Goal: Task Accomplishment & Management: Manage account settings

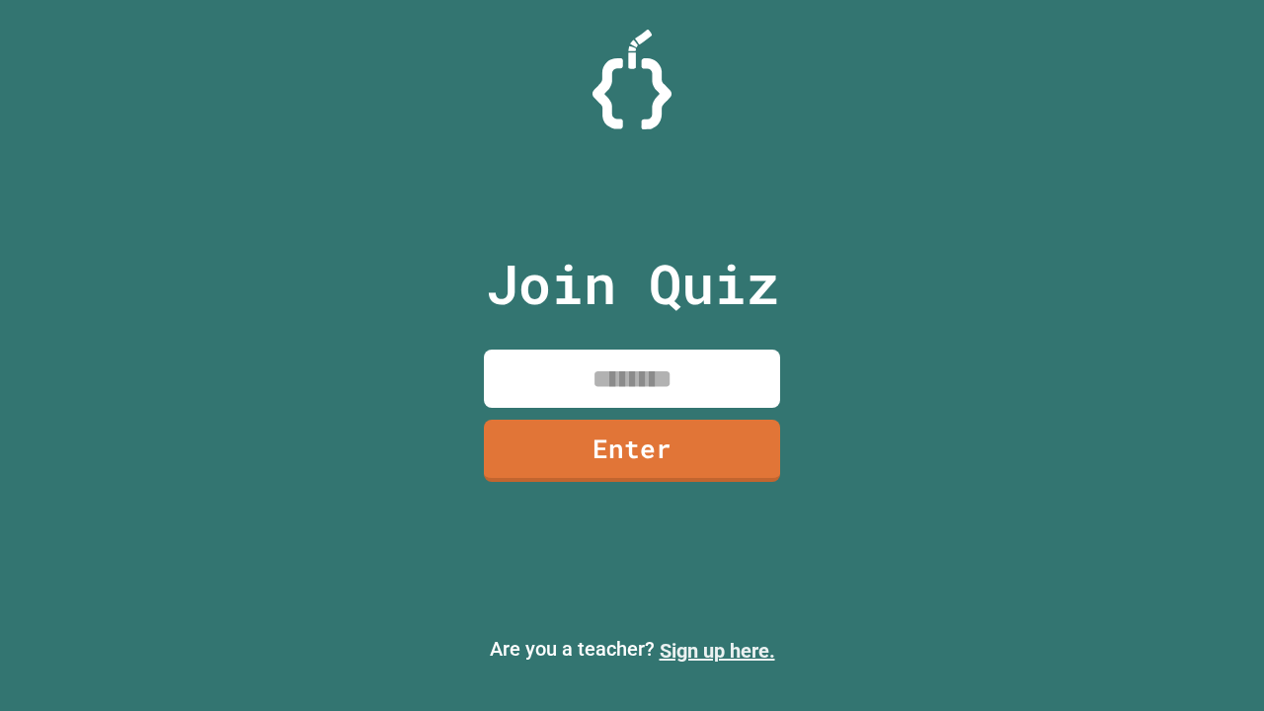
click at [717, 651] on link "Sign up here." at bounding box center [718, 651] width 116 height 24
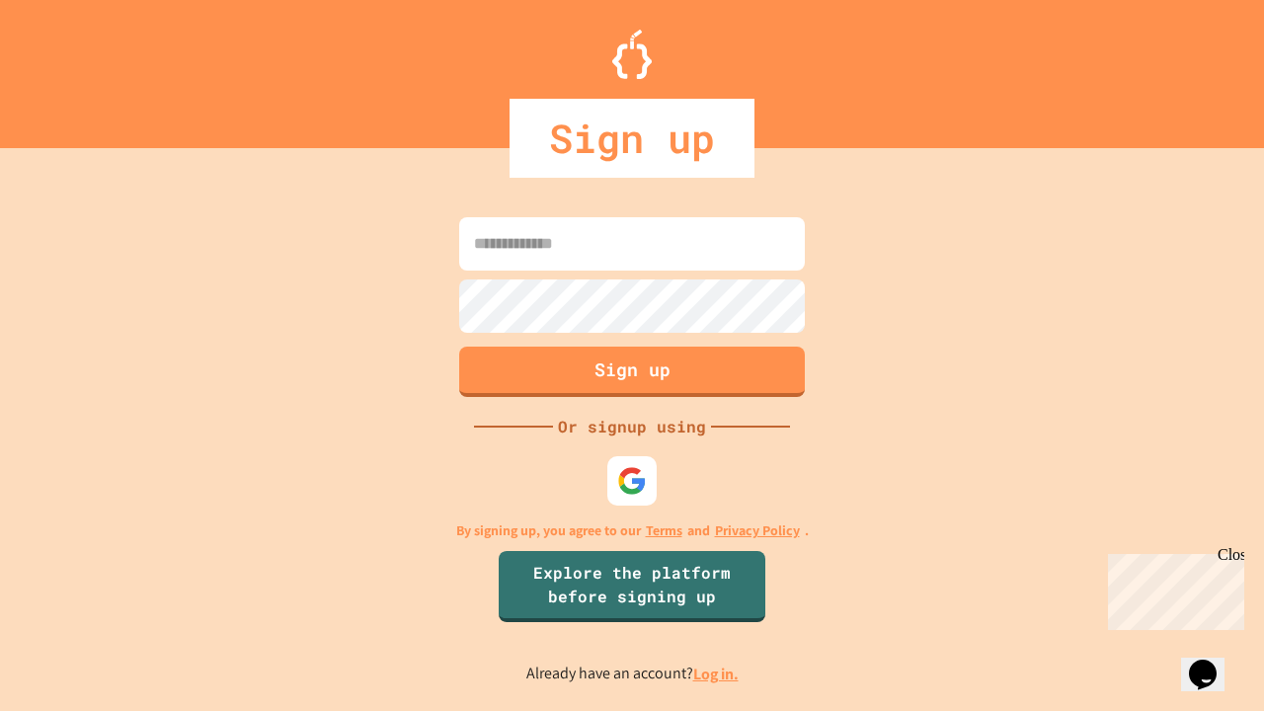
click at [717, 674] on link "Log in." at bounding box center [715, 674] width 45 height 21
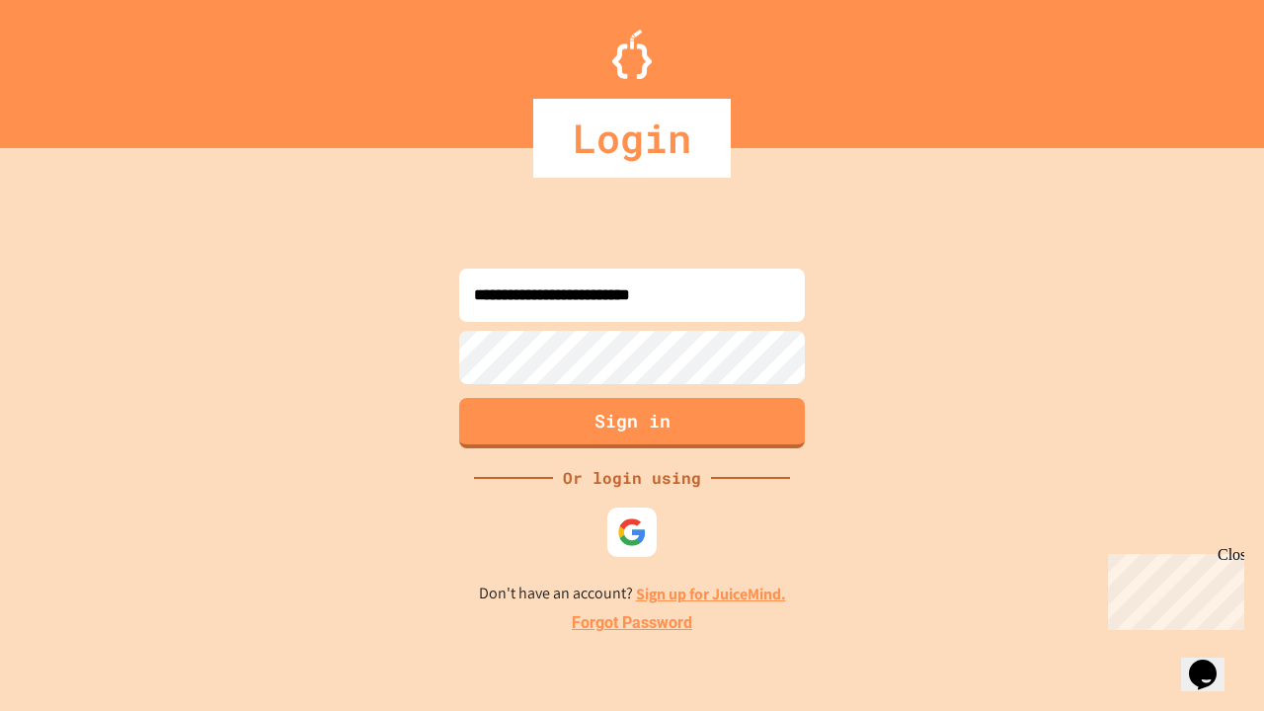
type input "**********"
